Goal: Task Accomplishment & Management: Use online tool/utility

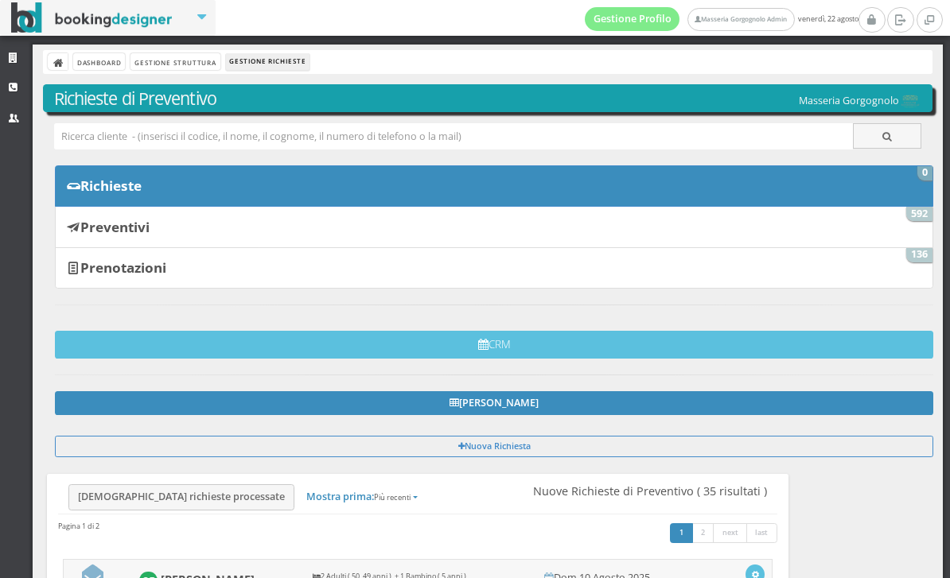
click at [60, 71] on div "Dashboard Gestione Struttura Gestione Richieste" at bounding box center [487, 62] width 889 height 24
click at [56, 59] on icon at bounding box center [58, 63] width 11 height 11
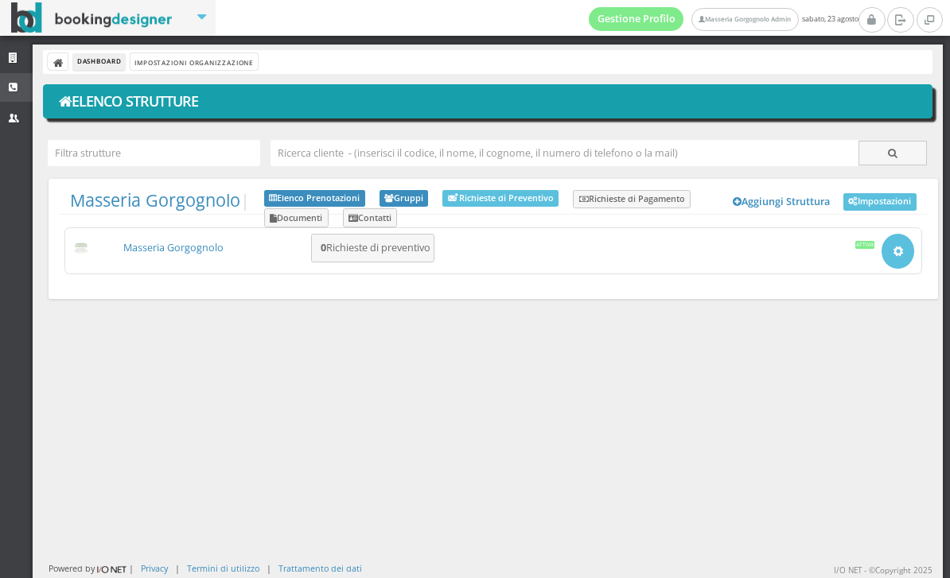
click at [18, 93] on link "CRM" at bounding box center [16, 87] width 33 height 29
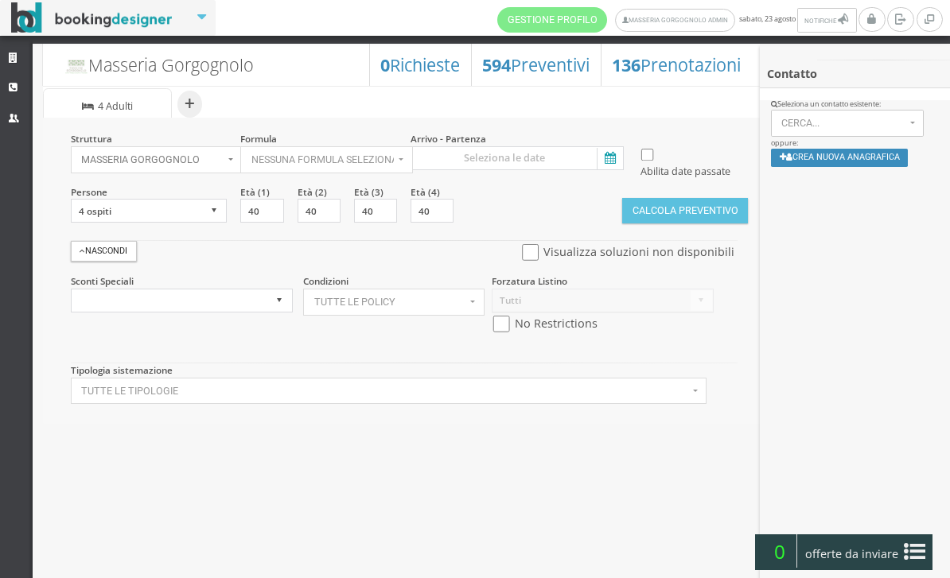
select select
select select "2"
click at [613, 155] on icon at bounding box center [609, 158] width 24 height 21
click at [613, 155] on input at bounding box center [516, 158] width 213 height 24
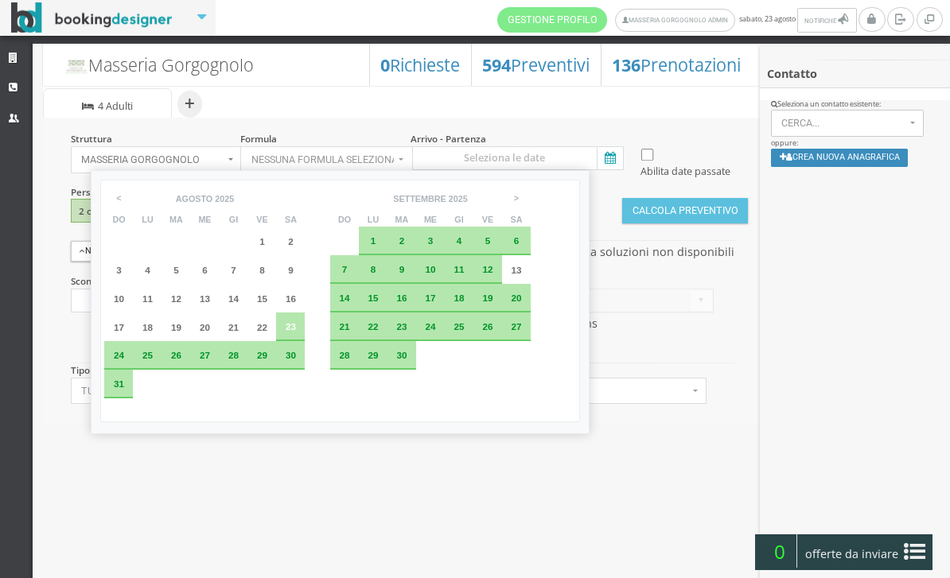
click at [296, 332] on span "23" at bounding box center [291, 326] width 10 height 10
click at [153, 360] on span "25" at bounding box center [147, 355] width 10 height 10
type input "23 ago 2025 - 25 ago 2025"
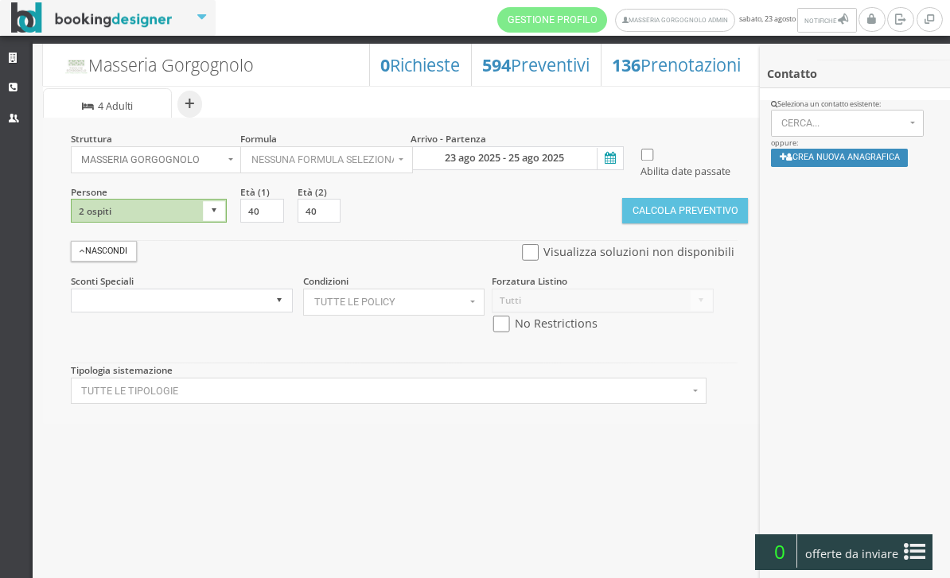
click at [654, 224] on button "Calcola Preventivo" at bounding box center [685, 210] width 126 height 25
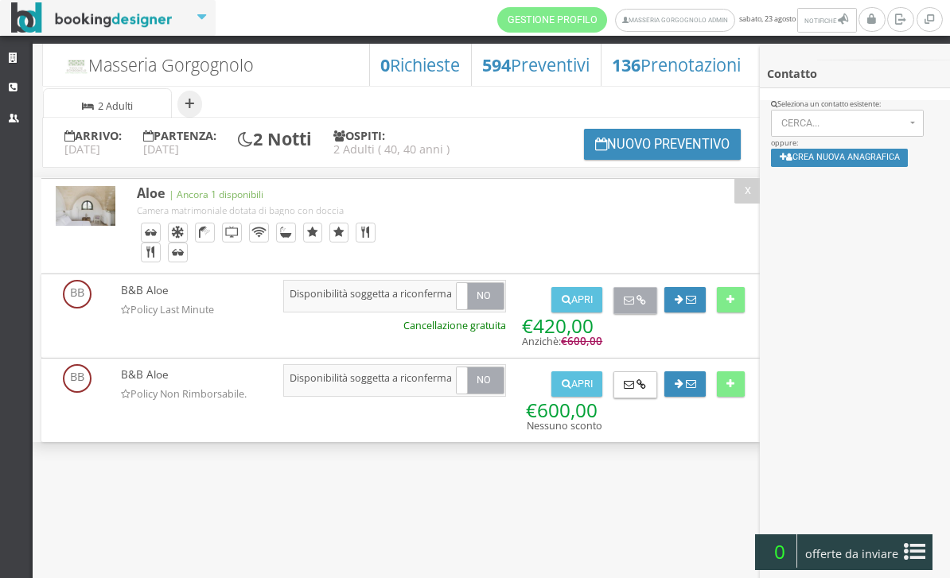
click at [640, 306] on icon at bounding box center [641, 301] width 10 height 10
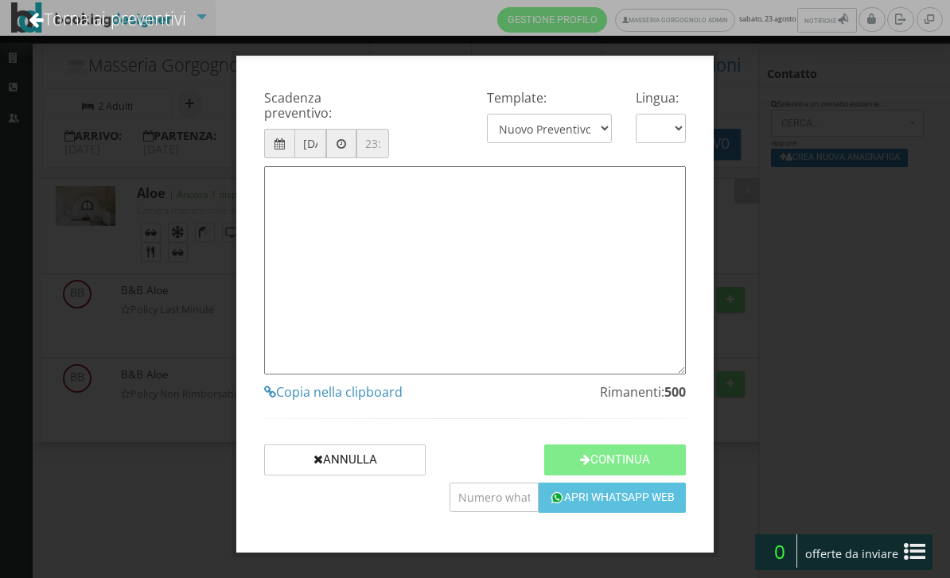
type textarea "Gentile Cliente, grazie per averci contattato! Come da Sua cortese richiesta, L…"
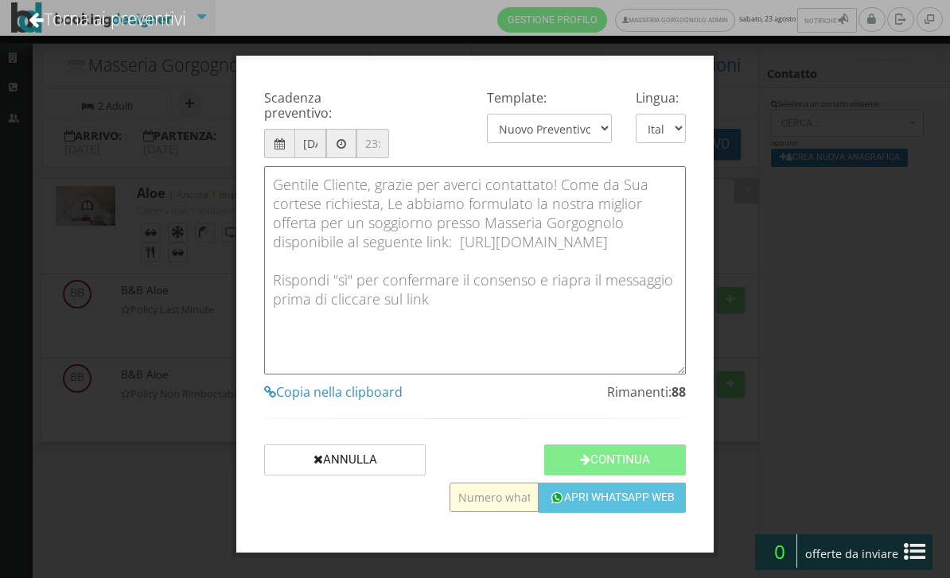
click at [492, 512] on input "text" at bounding box center [493, 497] width 89 height 29
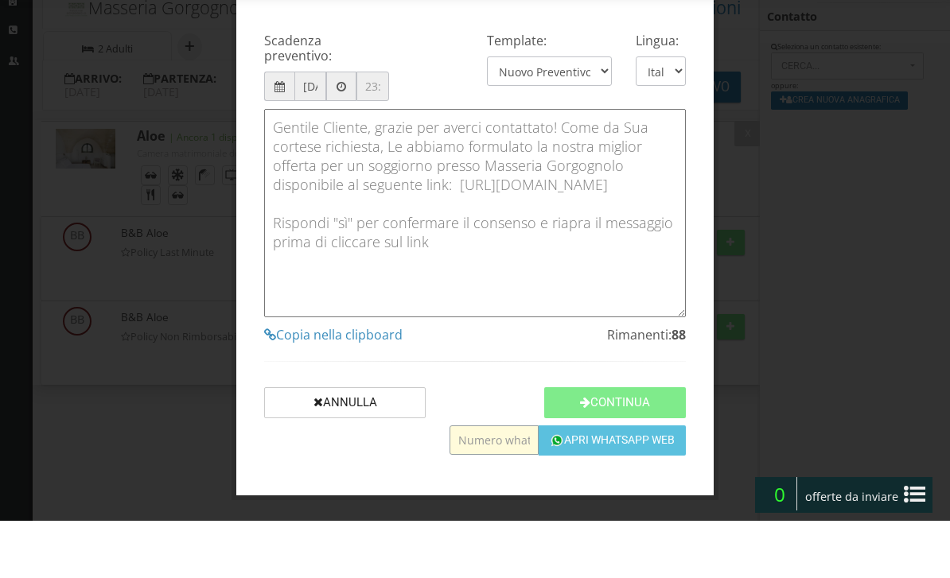
paste input "+39 327 326 5275"
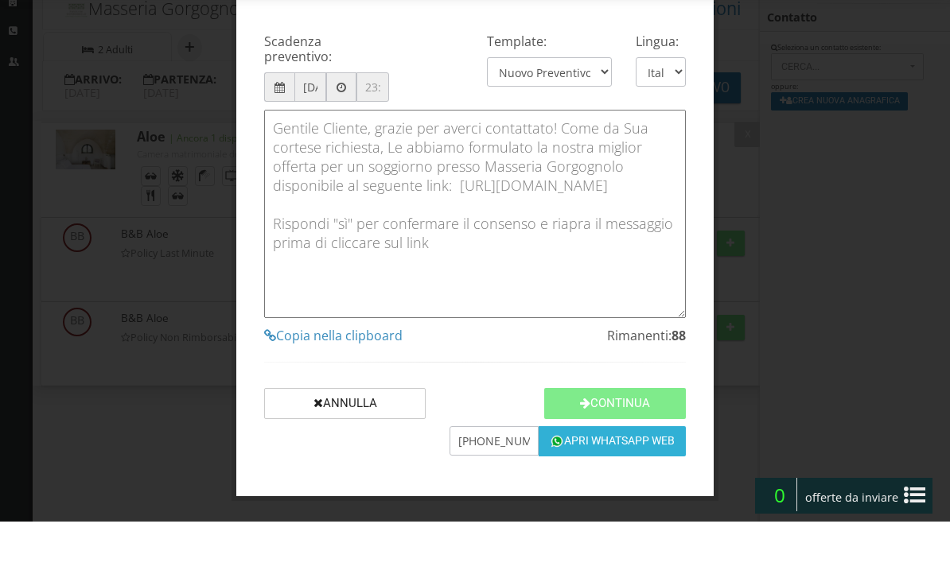
click at [607, 483] on button "Apri Whatsapp Web" at bounding box center [612, 498] width 147 height 30
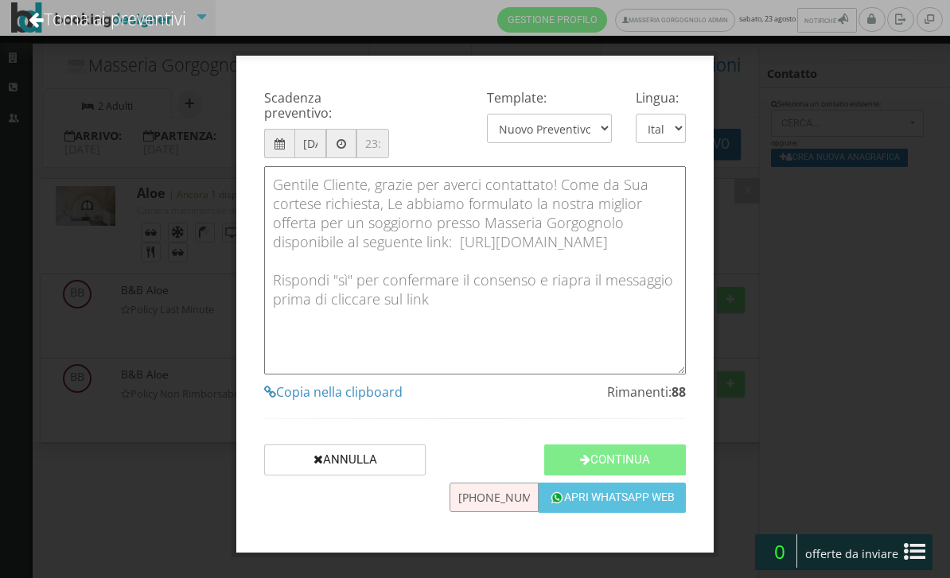
click at [484, 512] on input "+39 327 326 5275" at bounding box center [493, 497] width 89 height 29
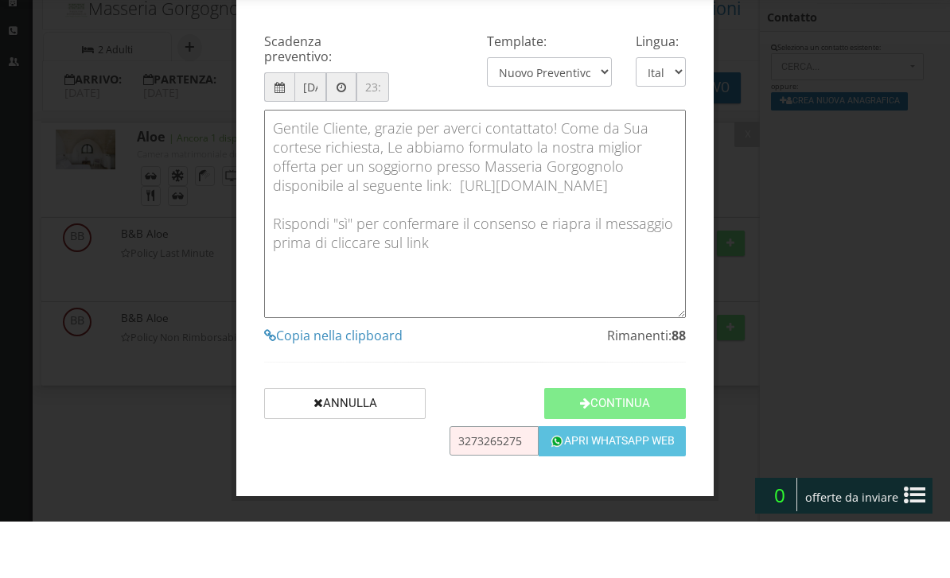
type input "3273265275"
click at [620, 483] on button "Apri Whatsapp Web" at bounding box center [612, 498] width 147 height 30
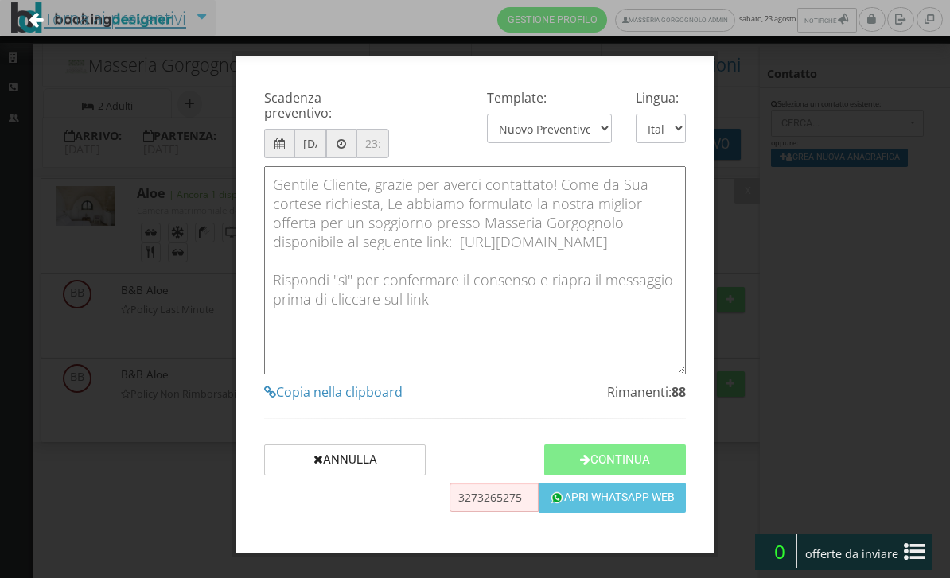
click at [181, 34] on link "Torna ai preventivi" at bounding box center [107, 19] width 200 height 66
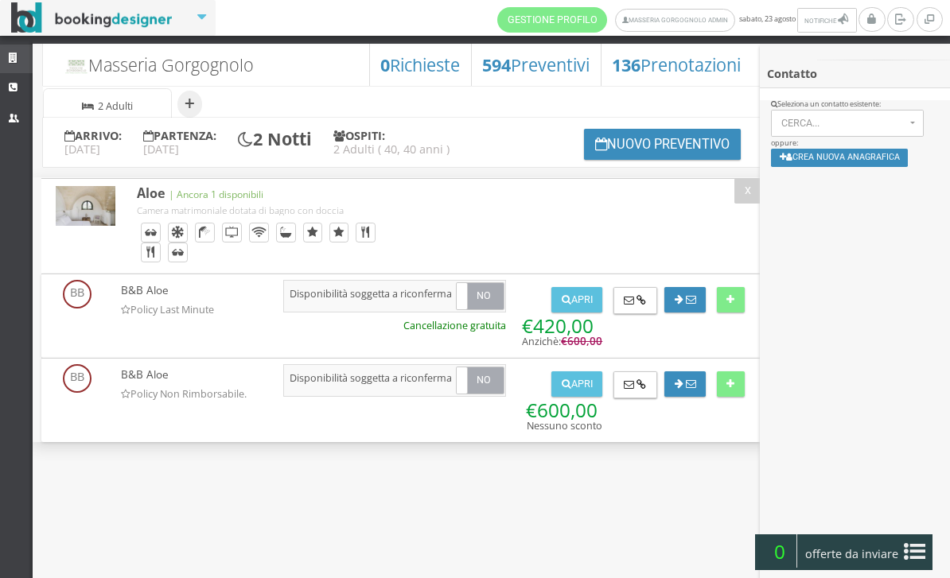
click at [24, 58] on link "Strutture" at bounding box center [16, 59] width 33 height 29
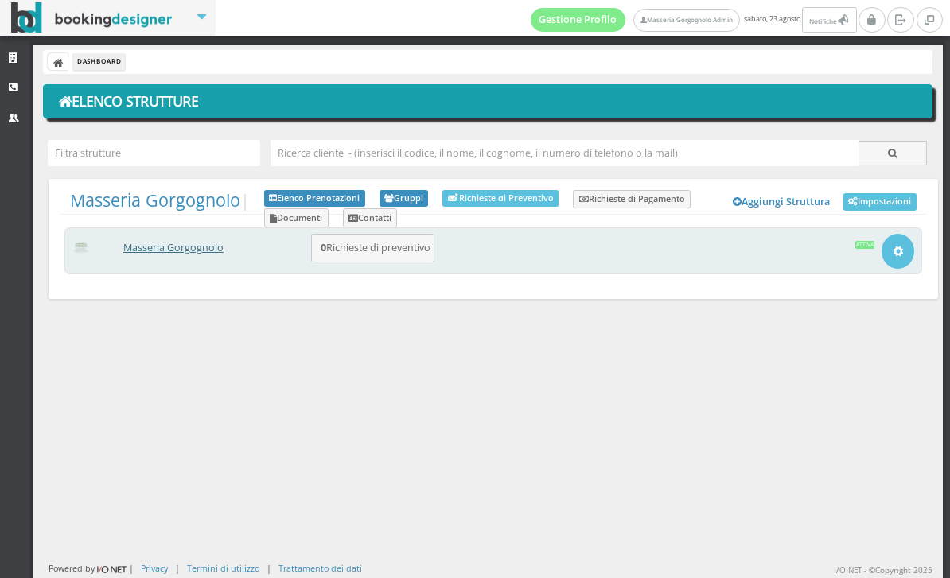
click at [194, 251] on link "Masseria Gorgognolo" at bounding box center [173, 248] width 100 height 14
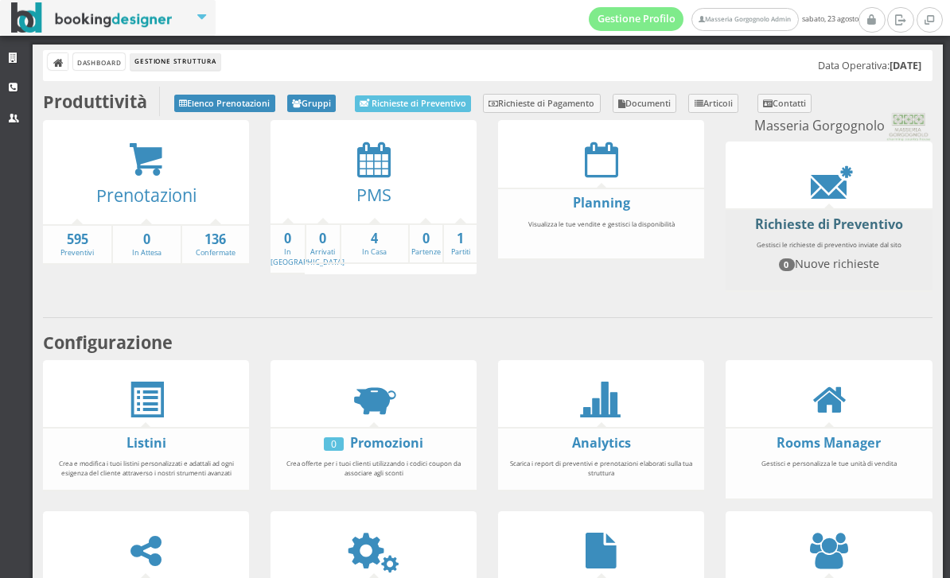
click at [789, 226] on link "Richieste di Preventivo" at bounding box center [829, 225] width 148 height 18
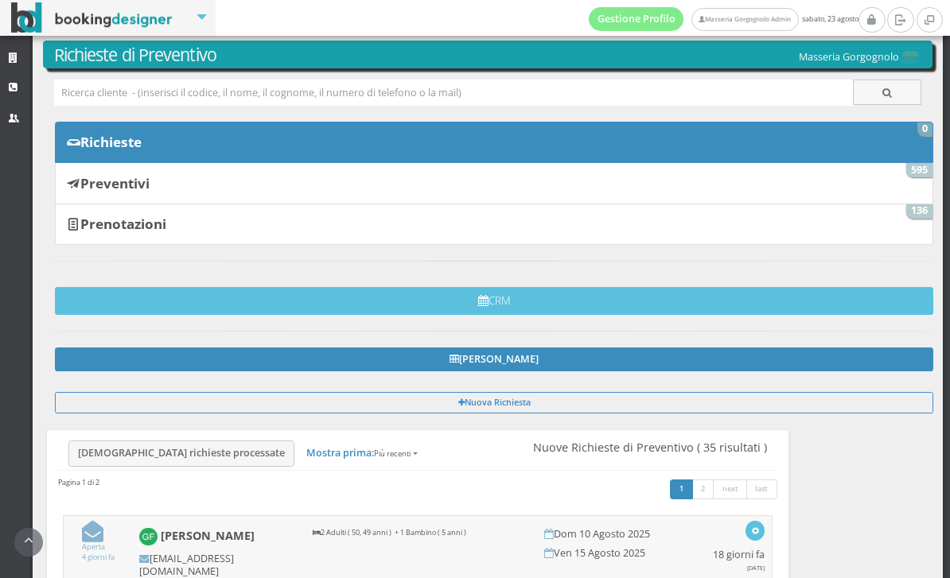
scroll to position [8, 0]
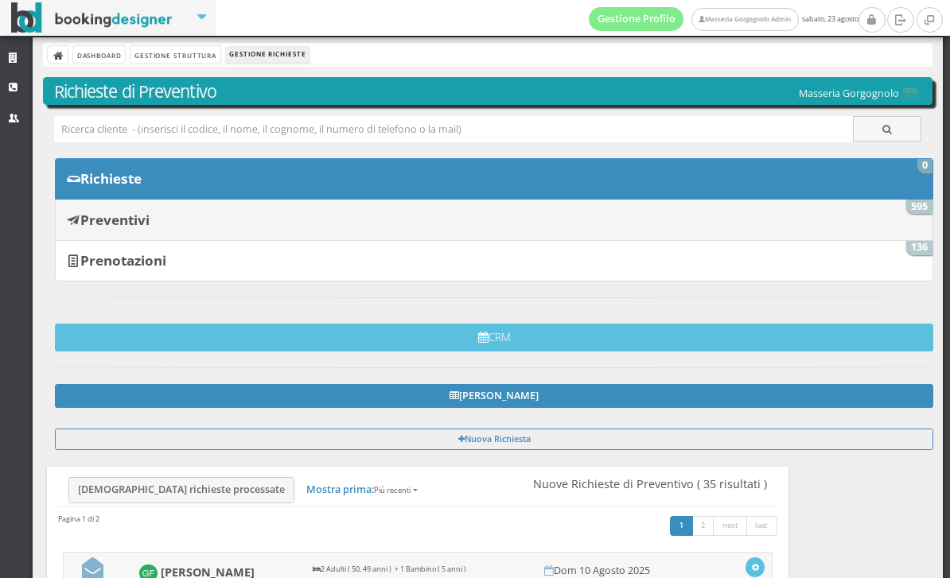
click at [205, 231] on link "Preventivi 595" at bounding box center [494, 219] width 878 height 41
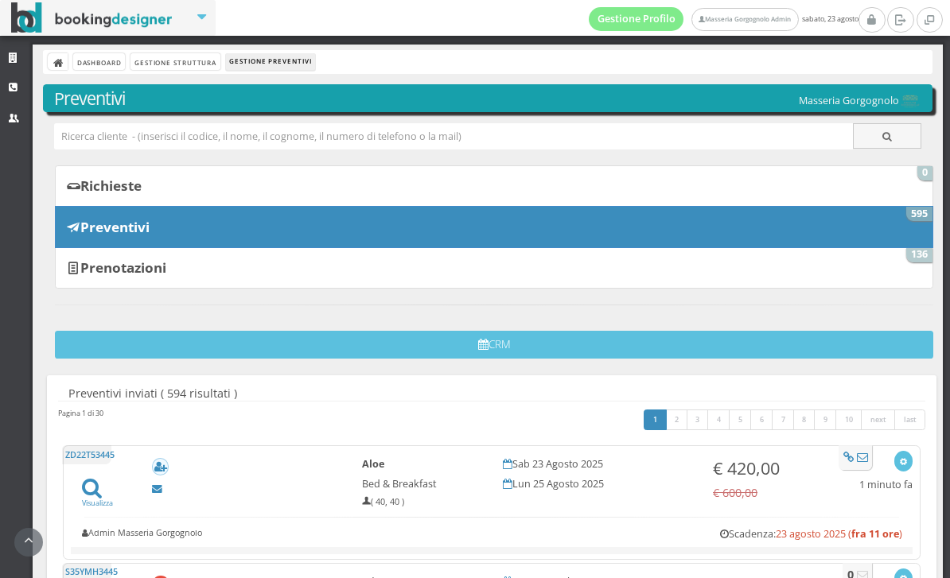
scroll to position [232, 0]
